Goal: Task Accomplishment & Management: Complete application form

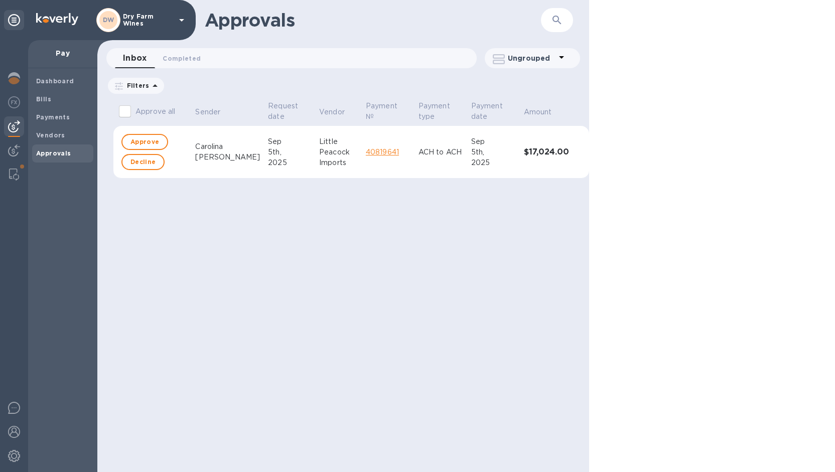
click at [122, 111] on input "Approve all" at bounding box center [124, 111] width 21 height 21
checkbox input "true"
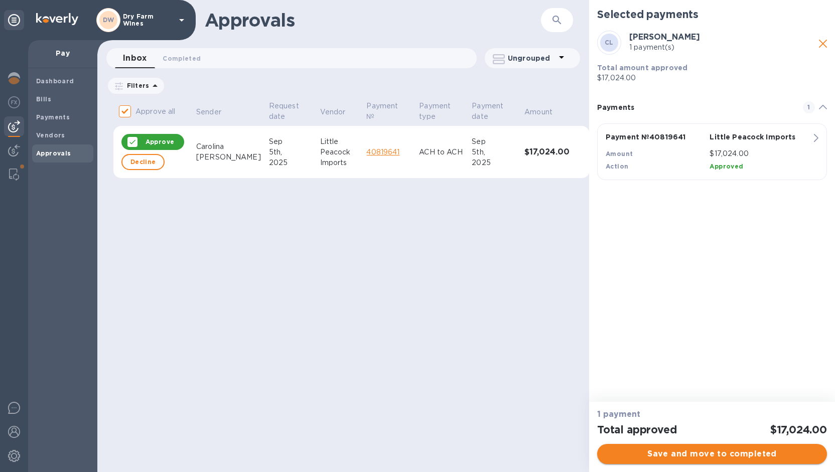
click at [610, 450] on span "Save and move to completed" at bounding box center [712, 454] width 214 height 12
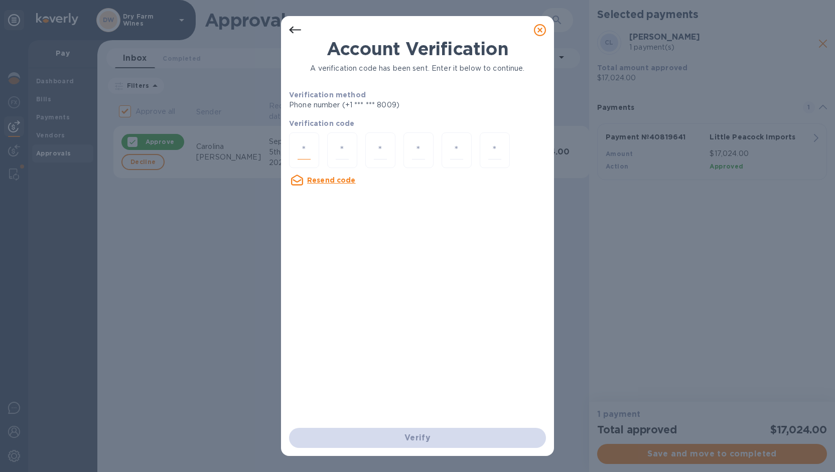
click at [307, 149] on input "number" at bounding box center [303, 150] width 13 height 19
type input "6"
type input "8"
type input "3"
type input "8"
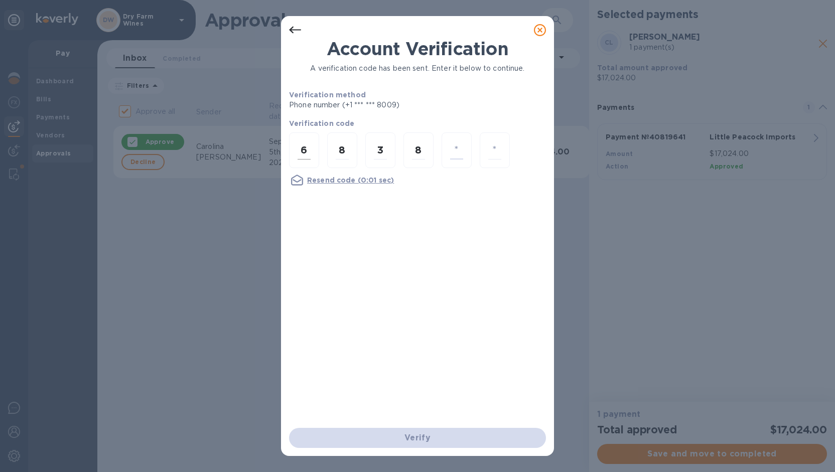
type input "3"
type input "4"
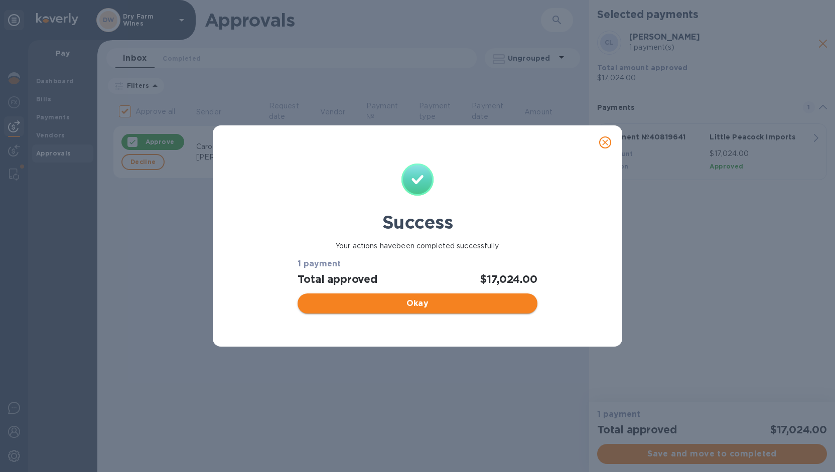
click at [404, 307] on span "Okay" at bounding box center [416, 303] width 223 height 12
checkbox input "false"
